Goal: Navigation & Orientation: Find specific page/section

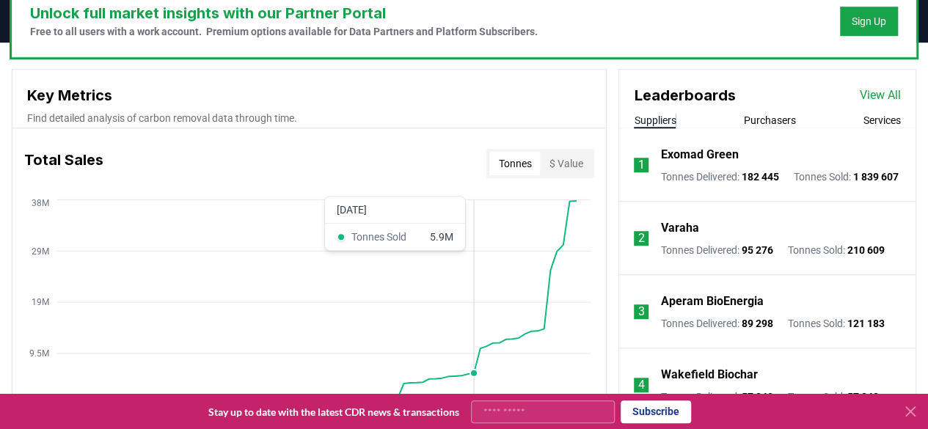
scroll to position [471, 0]
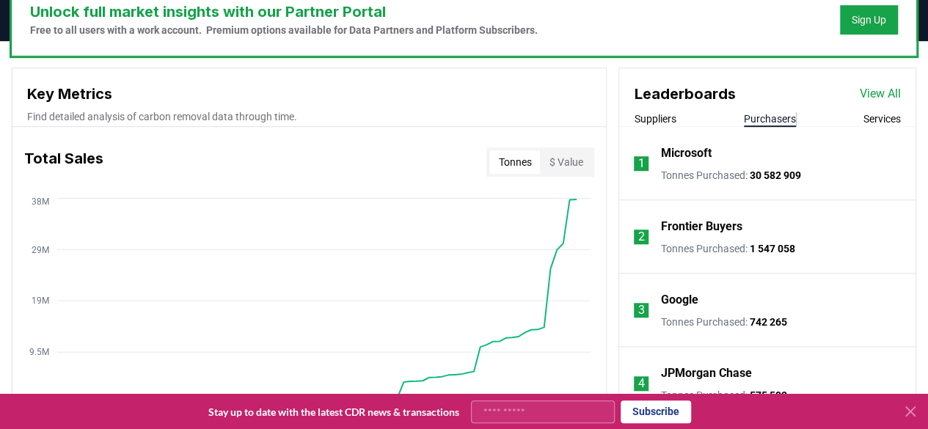
click at [766, 114] on button "Purchasers" at bounding box center [770, 119] width 52 height 15
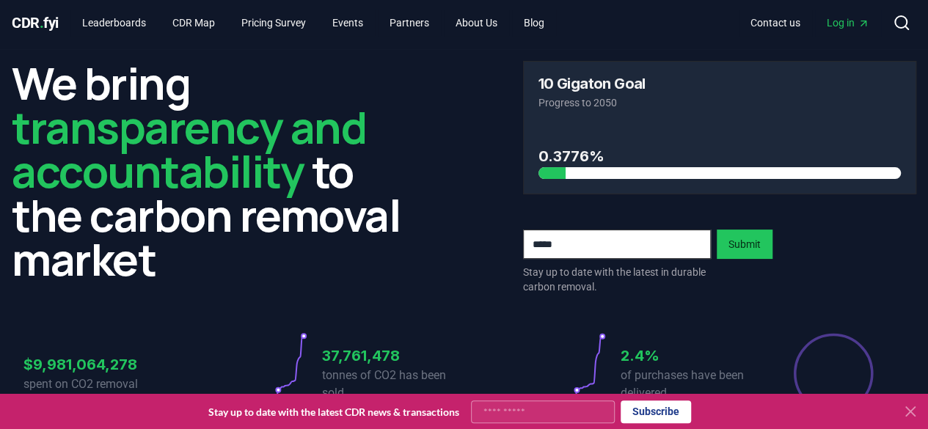
scroll to position [0, 0]
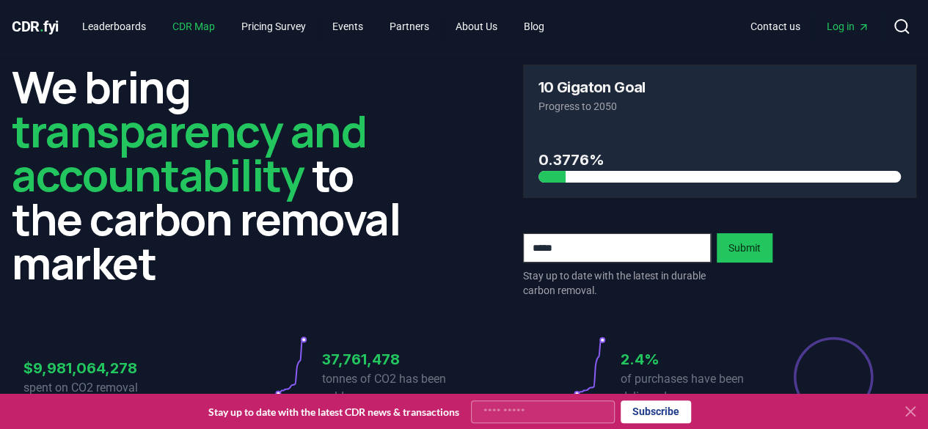
click at [211, 23] on link "CDR Map" at bounding box center [194, 26] width 66 height 26
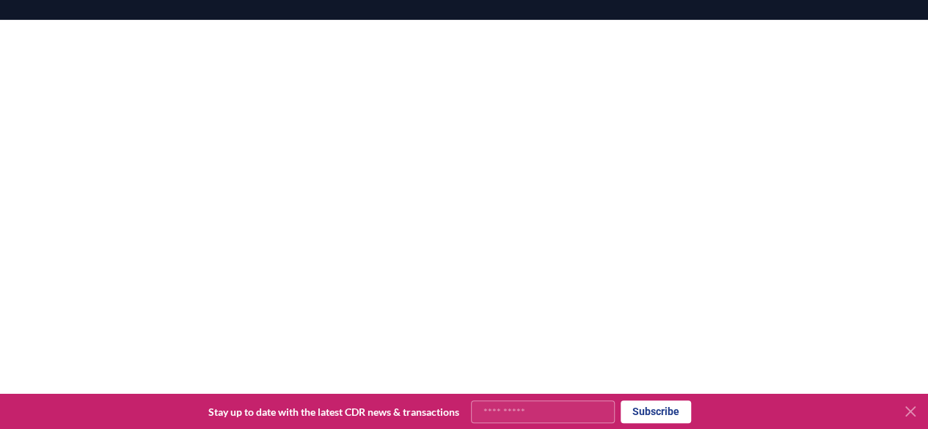
scroll to position [211, 0]
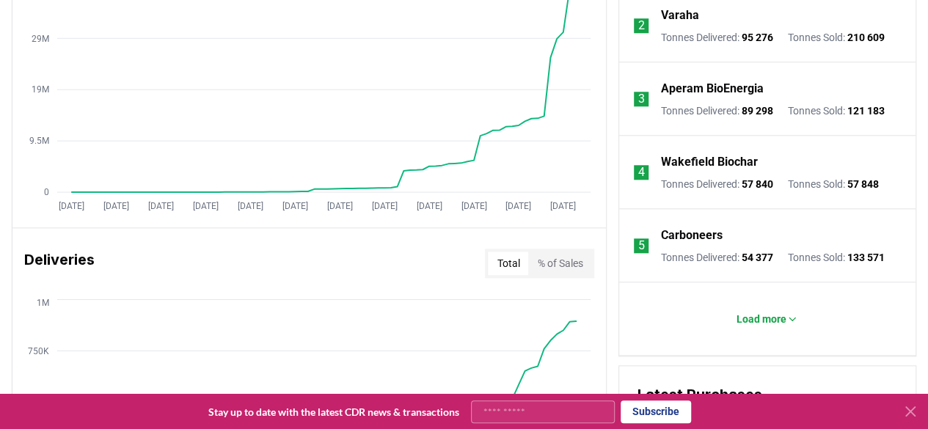
scroll to position [706, 0]
